Goal: Complete application form

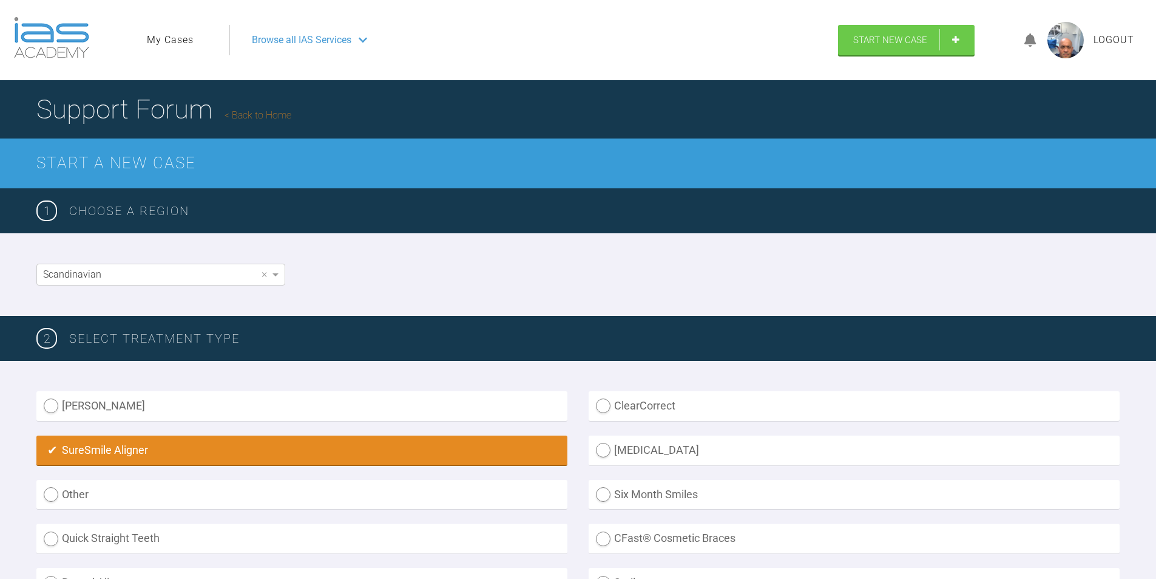
scroll to position [848, 0]
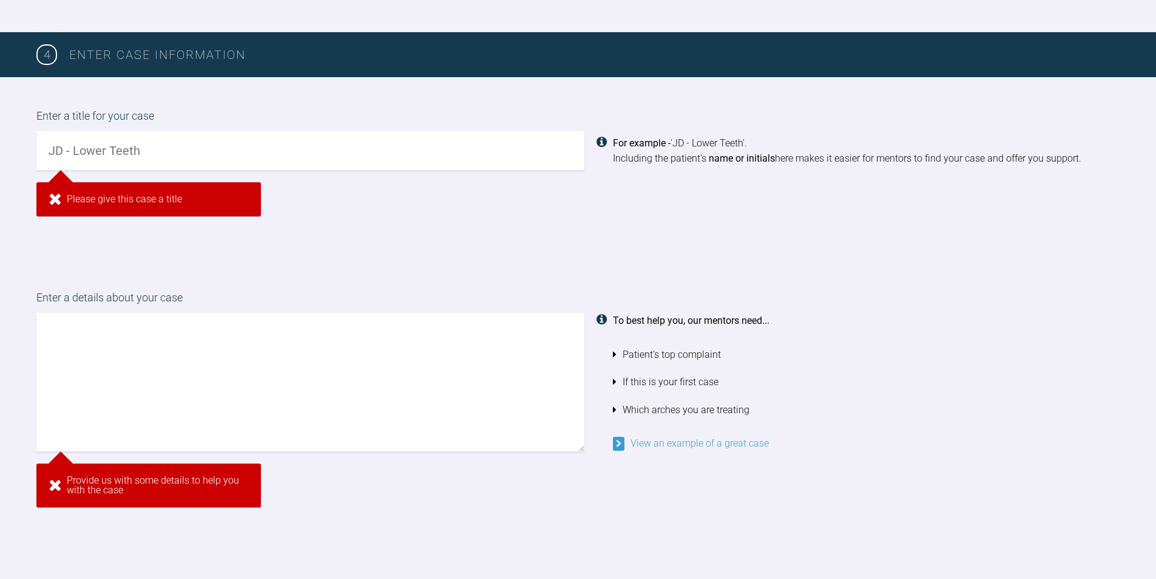
click at [142, 148] on input "text" at bounding box center [310, 150] width 548 height 39
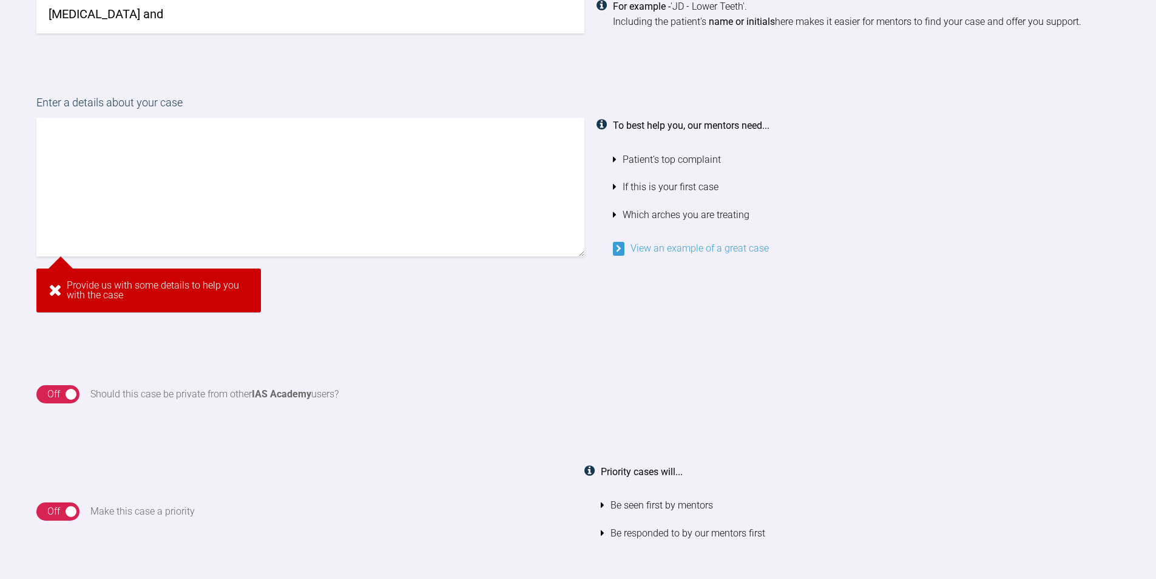
scroll to position [828, 0]
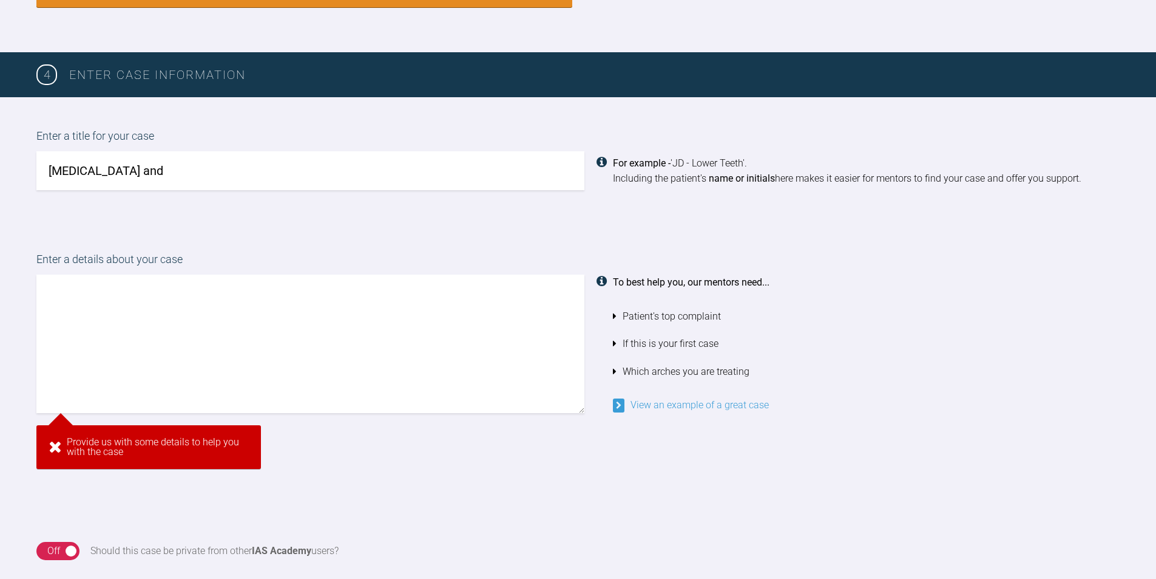
click at [146, 172] on input "[MEDICAL_DATA] and" at bounding box center [310, 170] width 548 height 39
click at [141, 173] on input "[MEDICAL_DATA] and" at bounding box center [310, 170] width 548 height 39
type input "[MEDICAL_DATA] and"
click at [121, 304] on textarea at bounding box center [310, 343] width 548 height 138
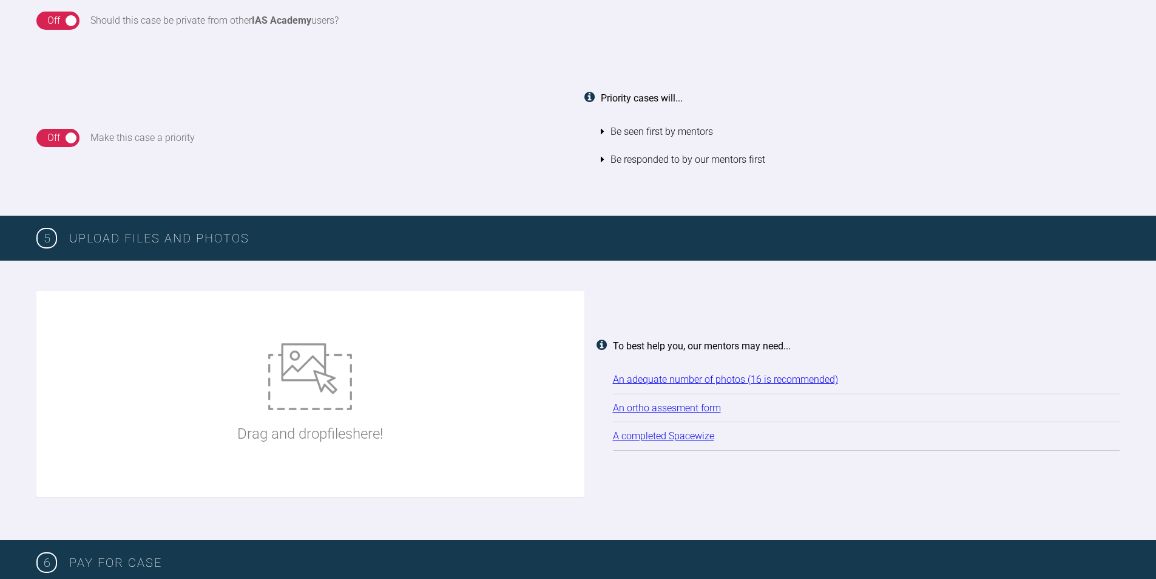
scroll to position [1418, 0]
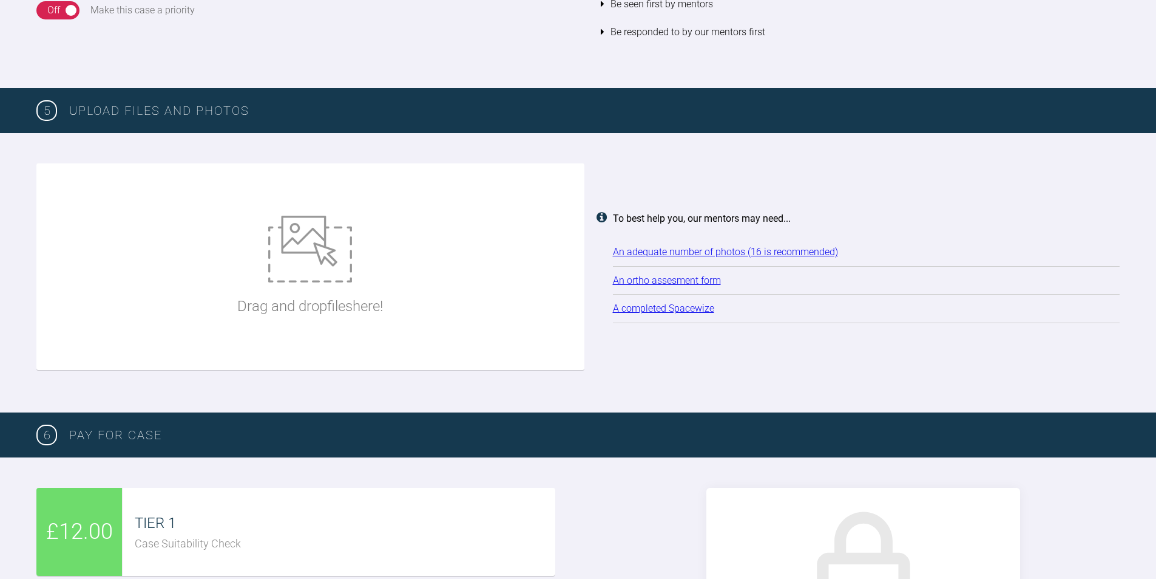
type textarea "This young individual wants a uprighting of his teeth and more better smile. St…"
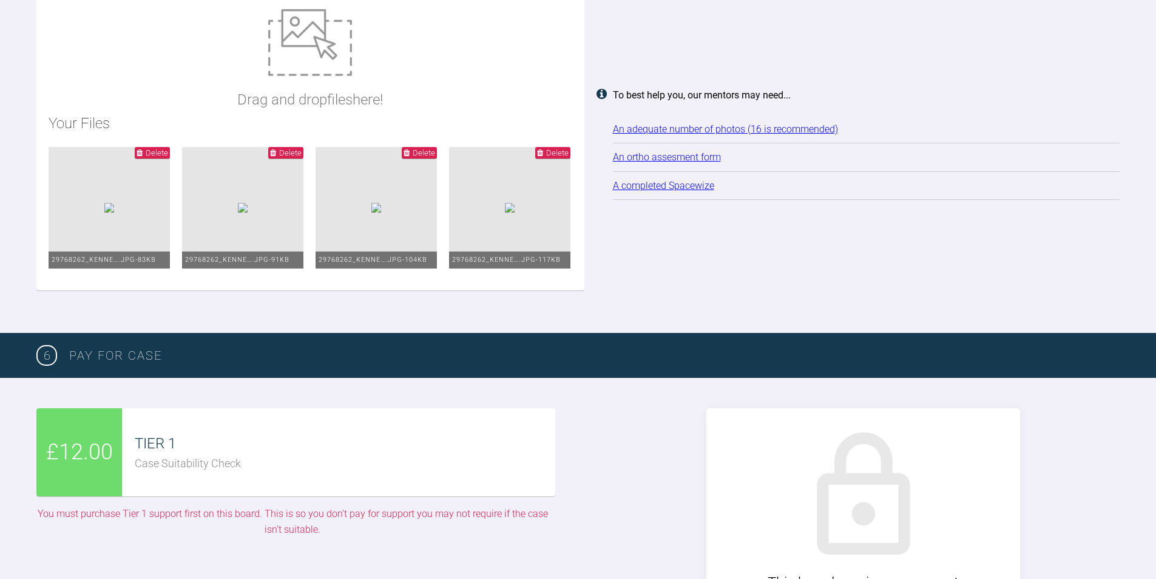
scroll to position [1600, 0]
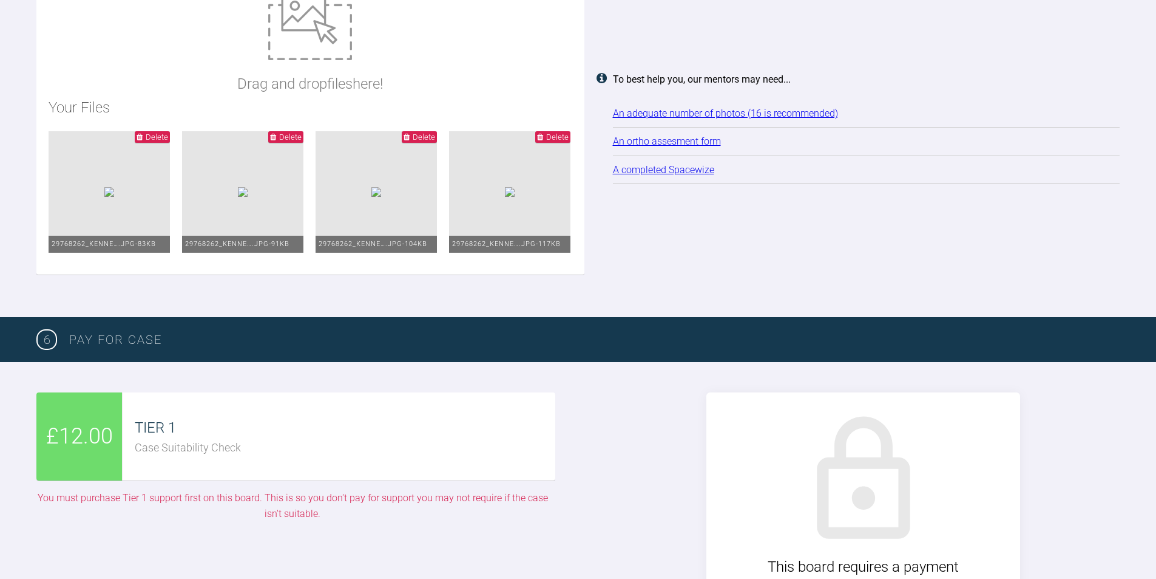
click at [414, 64] on div "Drag and drop files here! Your Files Delete 29768262_Kenne….jpg - 83KB Delete 2…" at bounding box center [310, 127] width 548 height 293
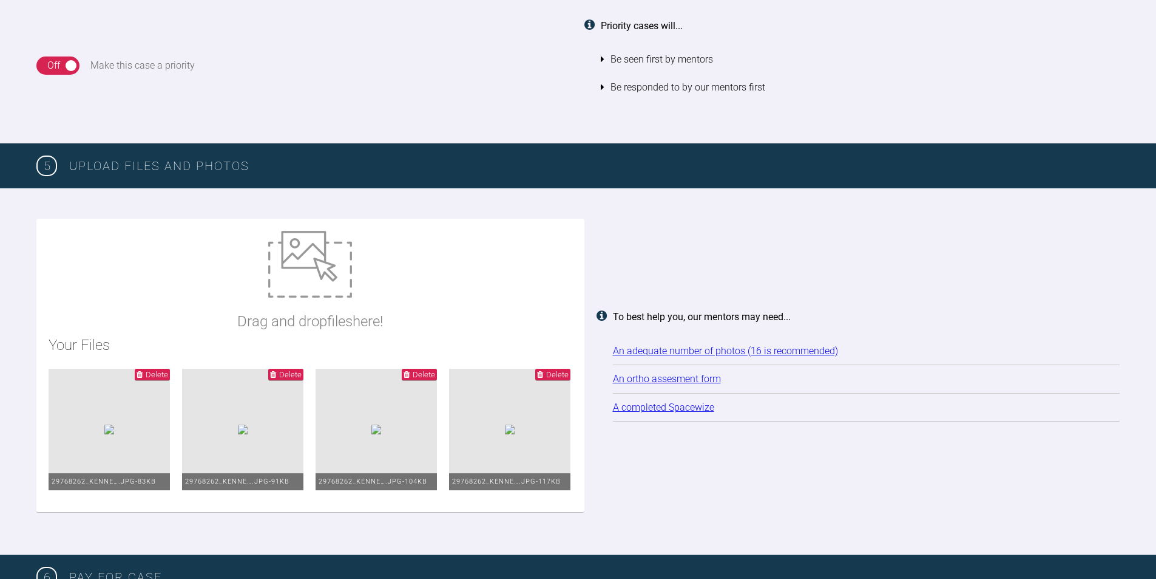
scroll to position [1493, 0]
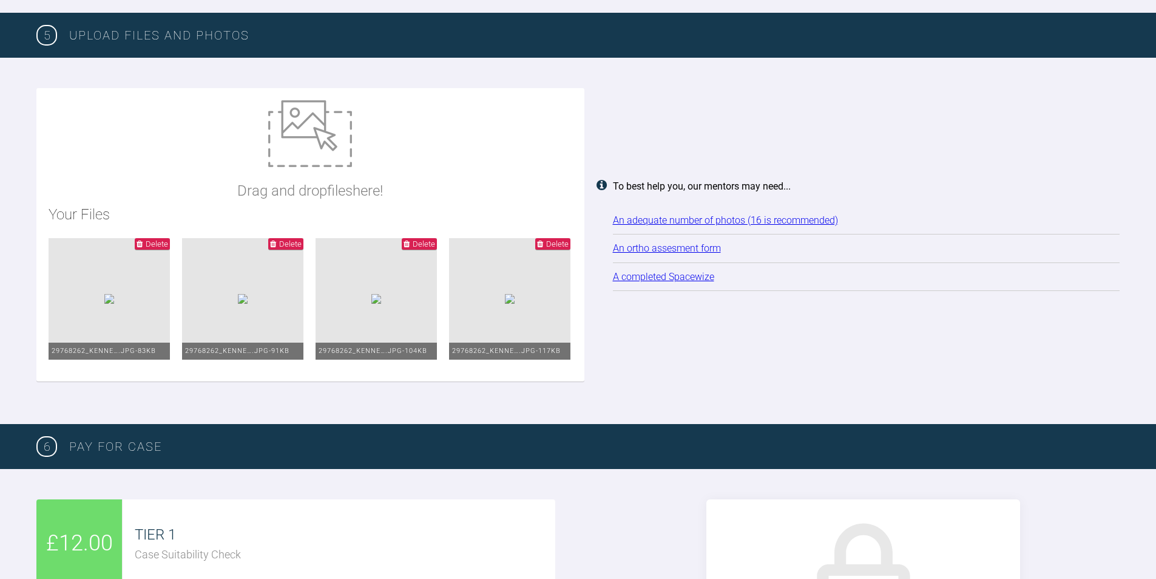
click at [326, 146] on img at bounding box center [310, 133] width 84 height 67
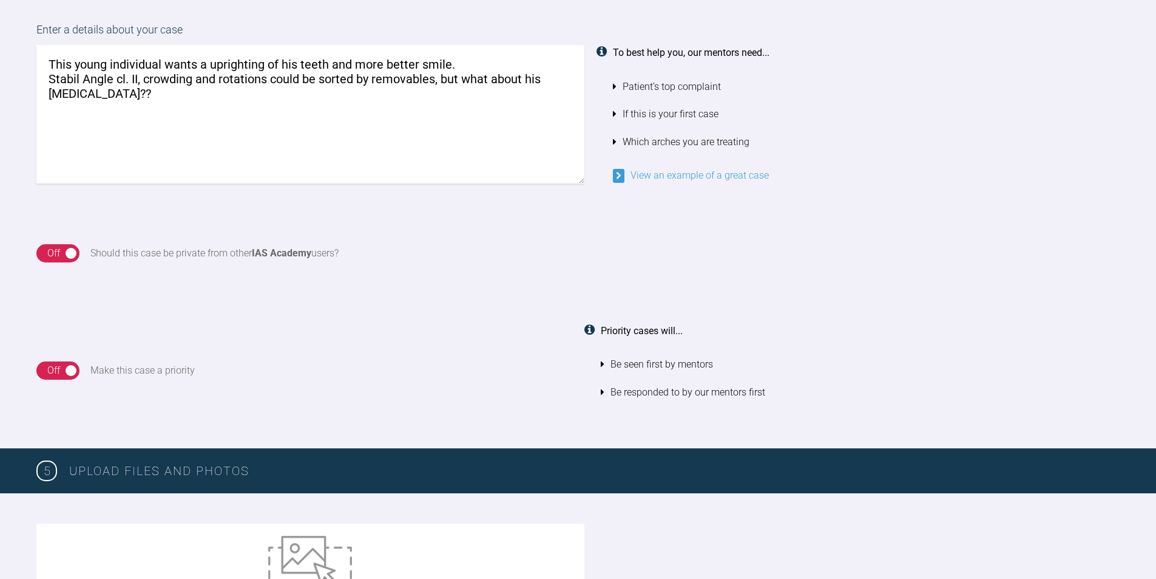
scroll to position [946, 0]
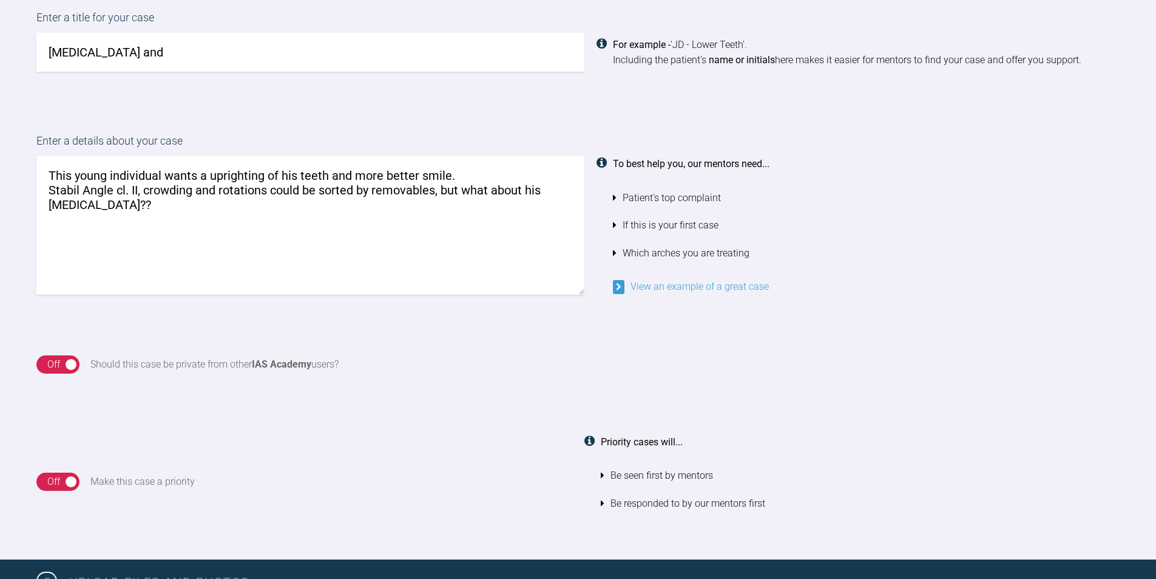
click at [113, 210] on textarea "This young individual wants a uprighting of his teeth and more better smile. St…" at bounding box center [310, 225] width 548 height 138
type textarea "This young individual wants a uprighting of his teeth and more better smile. St…"
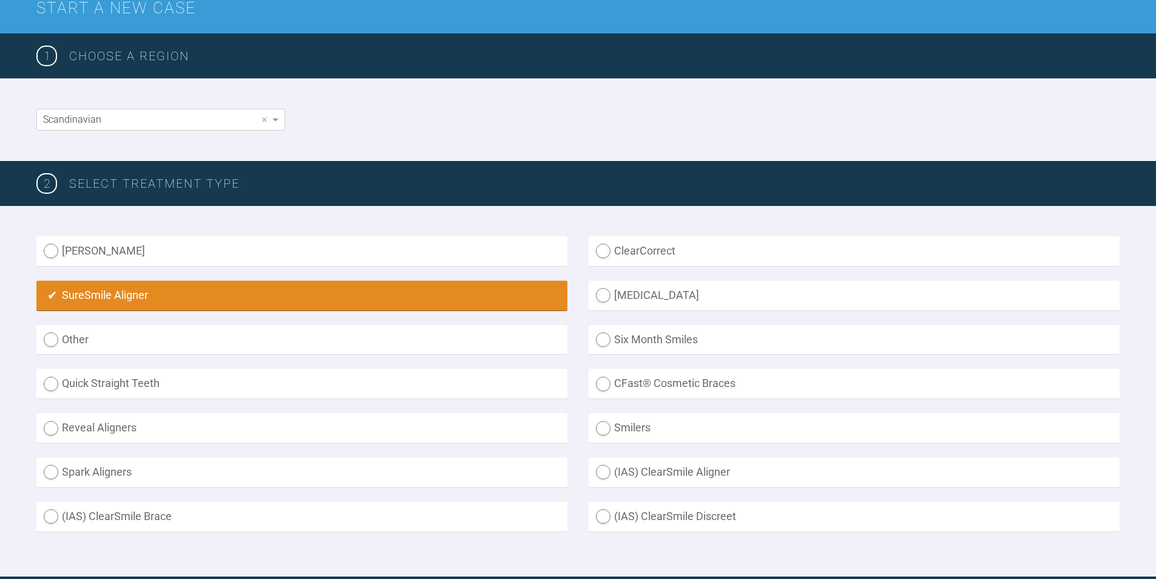
scroll to position [0, 0]
